Goal: Manage account settings

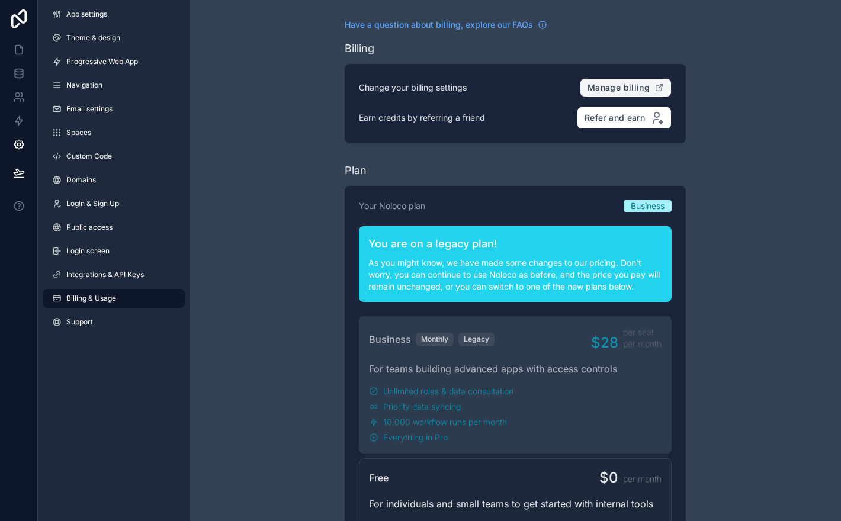
click at [627, 86] on span "Manage billing" at bounding box center [618, 87] width 62 height 11
click at [18, 56] on link at bounding box center [18, 50] width 37 height 24
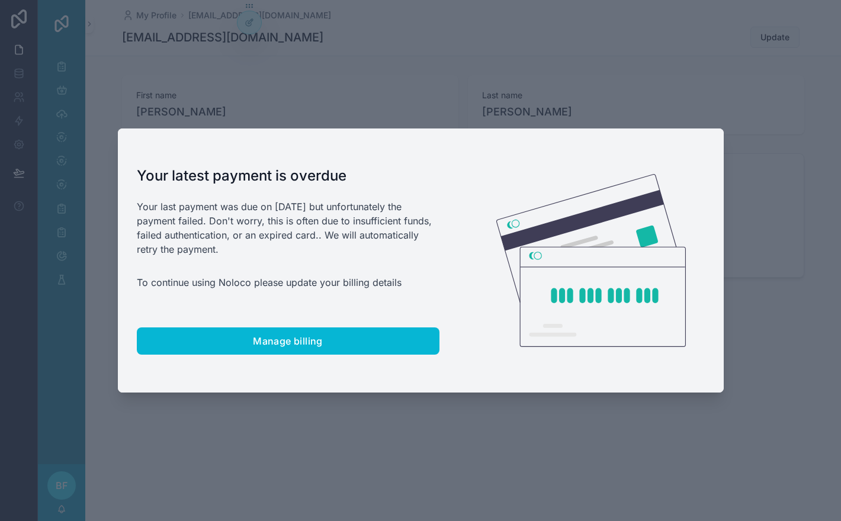
click at [320, 400] on div at bounding box center [420, 260] width 841 height 521
